Goal: Transaction & Acquisition: Book appointment/travel/reservation

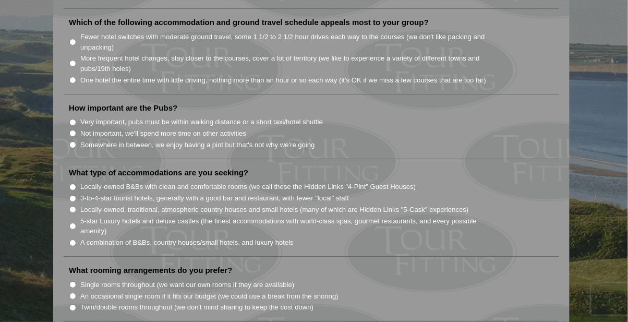
scroll to position [739, 0]
click at [623, 87] on section "Welcome to Tour Fitting SM ! This feature, unique and original to Hidden Links,…" at bounding box center [314, 117] width 628 height 1550
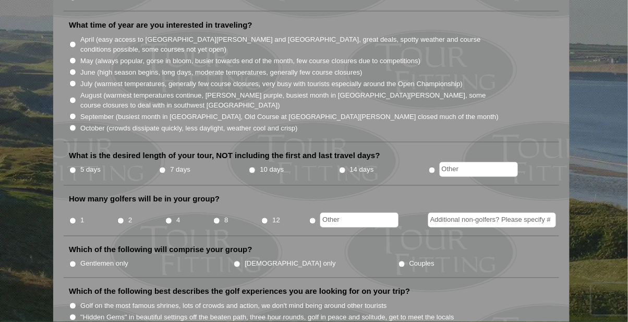
scroll to position [0, 0]
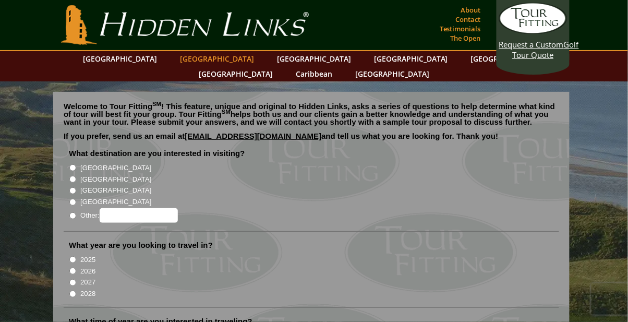
click at [197, 59] on link "[GEOGRAPHIC_DATA]" at bounding box center [217, 58] width 84 height 15
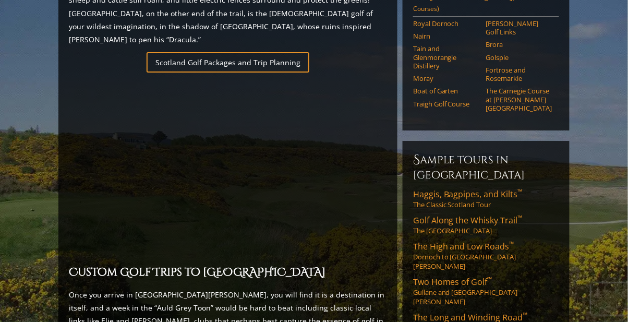
scroll to position [737, 0]
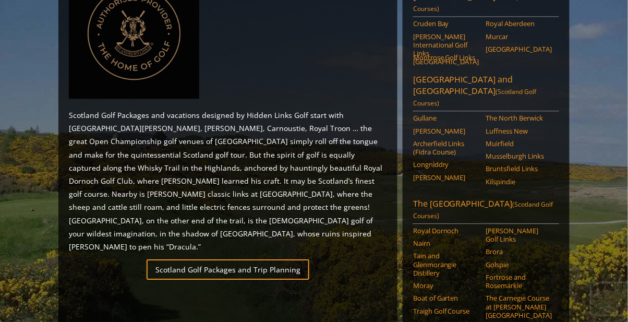
scroll to position [535, 0]
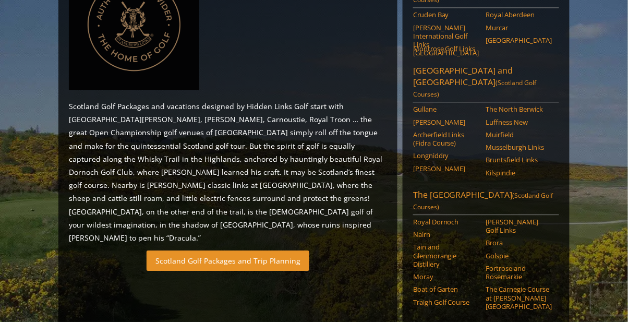
click at [268, 250] on link "Scotland Golf Packages and Trip Planning" at bounding box center [228, 260] width 163 height 20
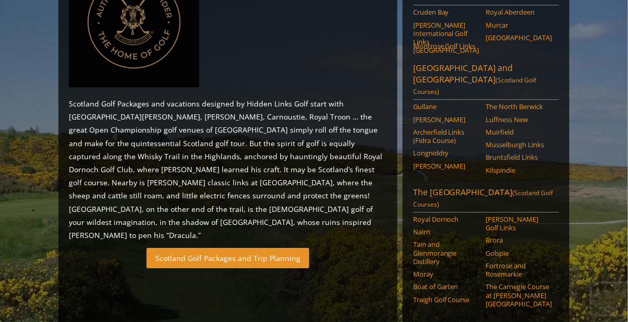
scroll to position [555, 0]
